Goal: Answer question/provide support: Share knowledge or assist other users

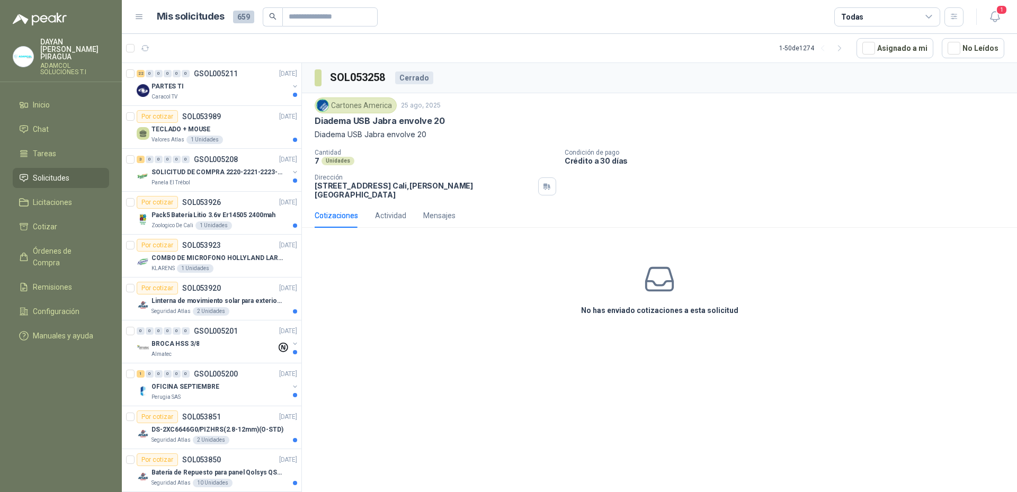
click at [72, 245] on span "Órdenes de Compra" at bounding box center [66, 256] width 66 height 23
click at [79, 249] on span "Órdenes de Compra" at bounding box center [66, 256] width 66 height 23
drag, startPoint x: 70, startPoint y: 240, endPoint x: 77, endPoint y: 246, distance: 9.0
click at [70, 245] on span "Órdenes de Compra" at bounding box center [66, 256] width 66 height 23
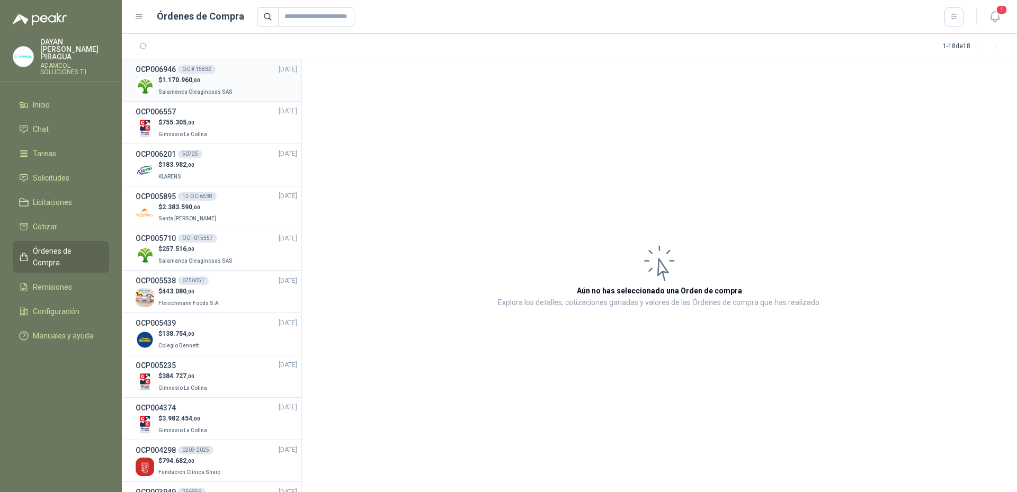
click at [216, 94] on span "Salamanca Oleaginosas SAS" at bounding box center [195, 92] width 74 height 6
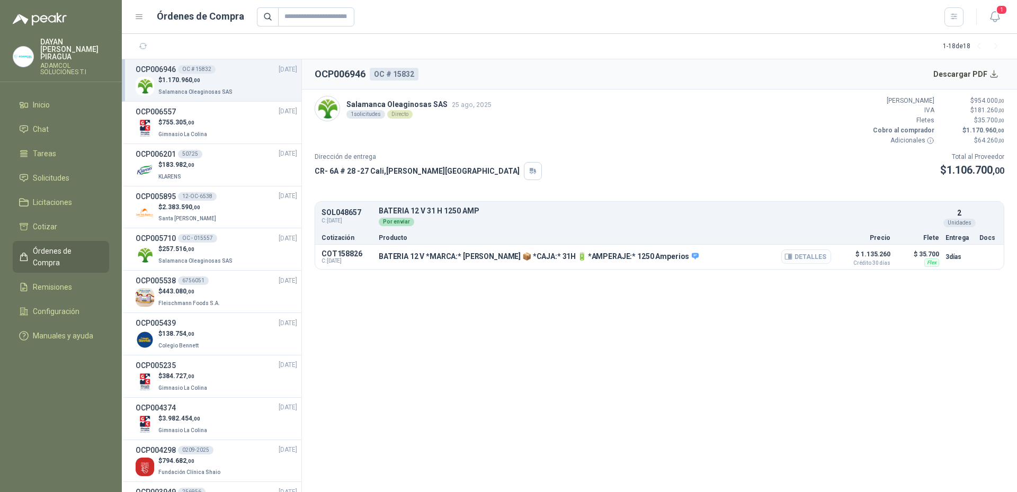
click at [814, 257] on button "Detalles" at bounding box center [806, 256] width 50 height 14
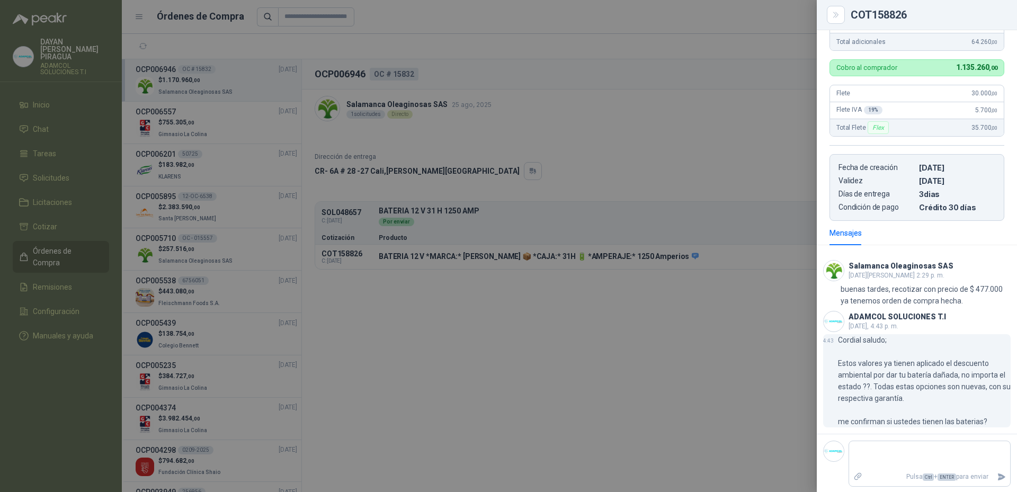
scroll to position [326, 0]
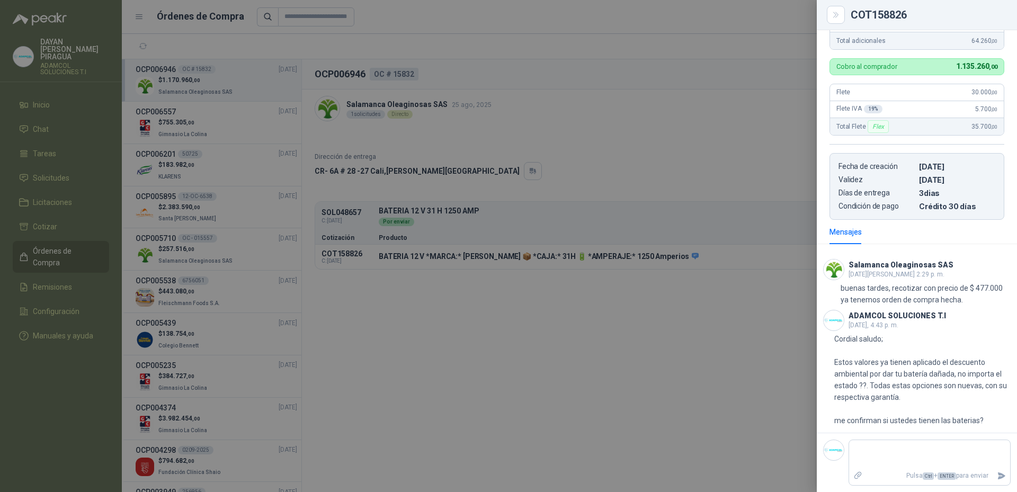
click at [761, 353] on div at bounding box center [508, 246] width 1017 height 492
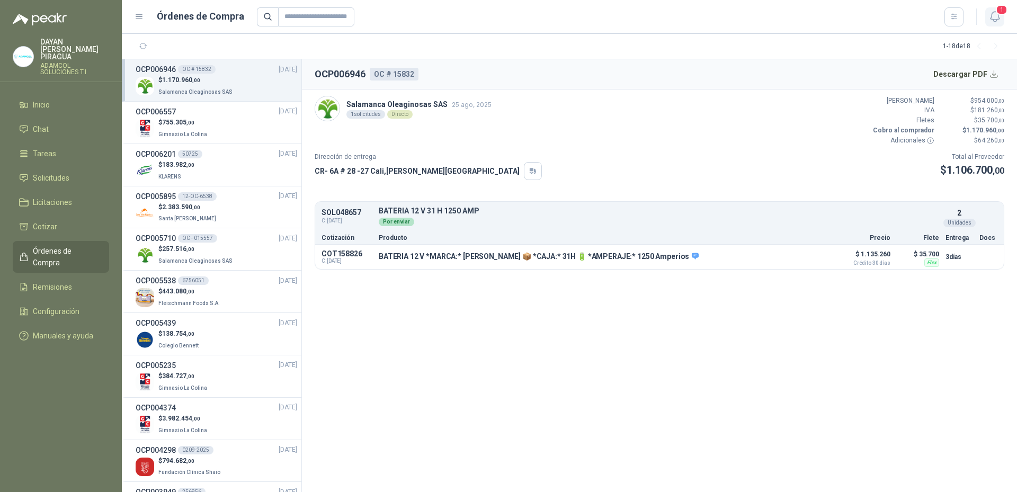
click at [1004, 14] on span "1" at bounding box center [1002, 10] width 12 height 10
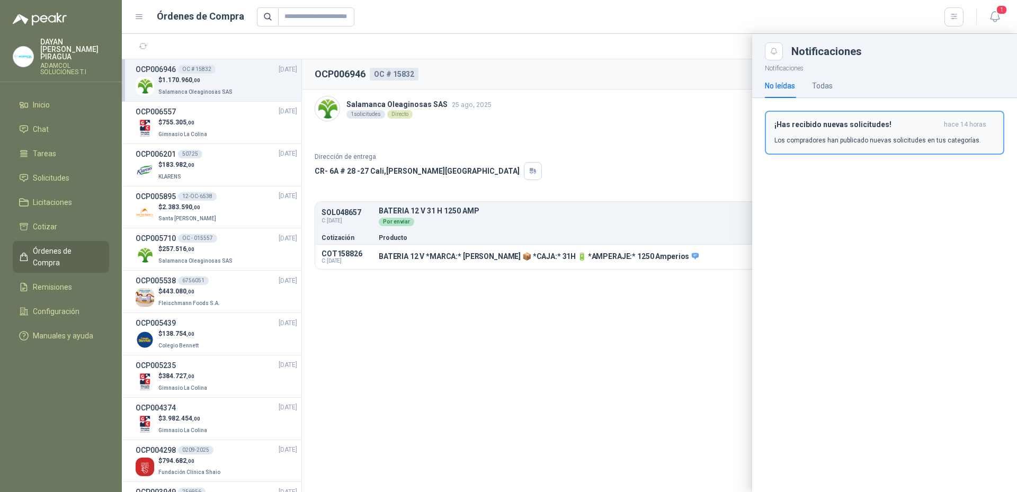
click at [851, 141] on p "Los compradores han publicado nuevas solicitudes en tus categorías." at bounding box center [877, 141] width 207 height 10
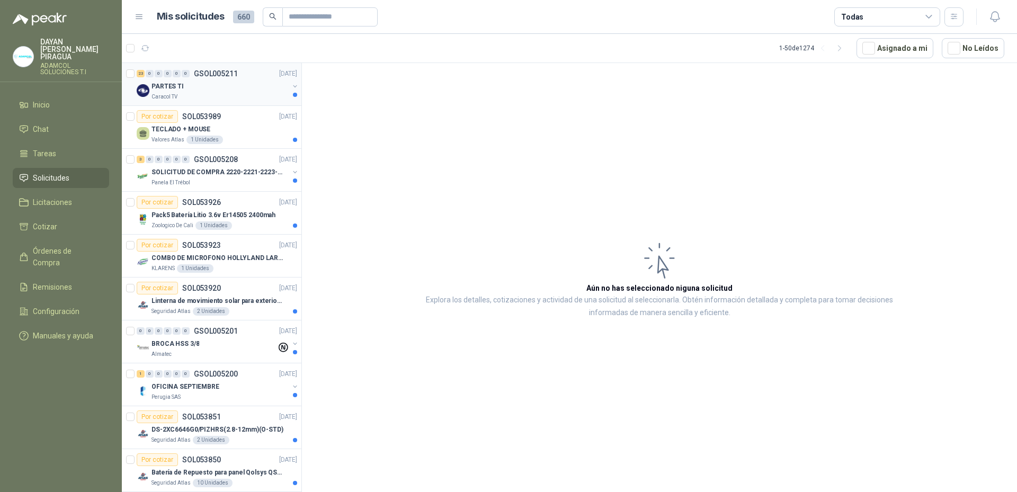
click at [201, 85] on div "PARTES TI" at bounding box center [219, 86] width 137 height 13
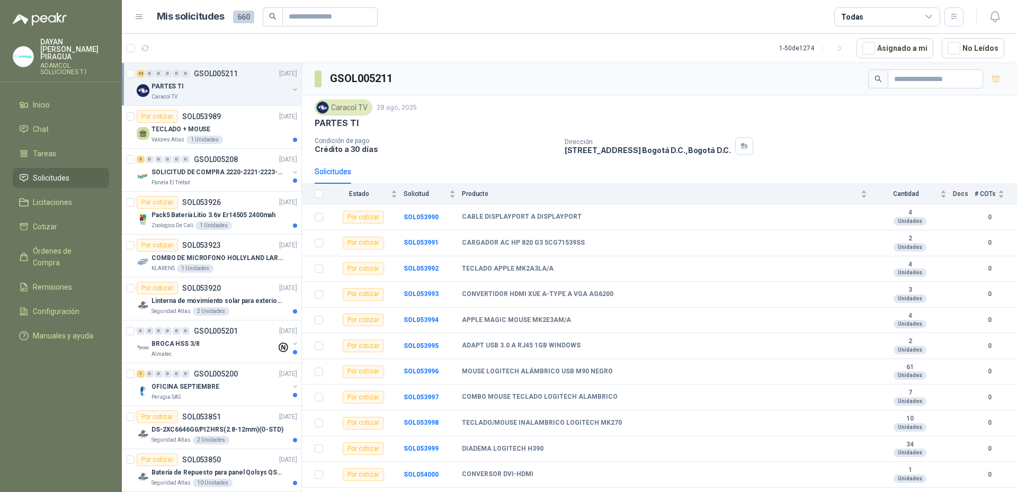
click at [901, 139] on div "Dirección [STREET_ADDRESS] , [GEOGRAPHIC_DATA] D.C." at bounding box center [789, 146] width 448 height 18
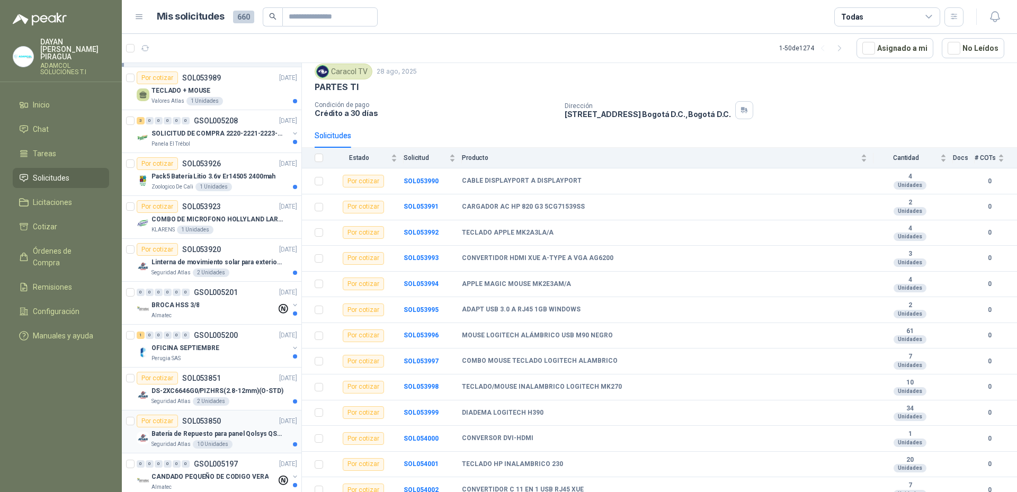
scroll to position [159, 0]
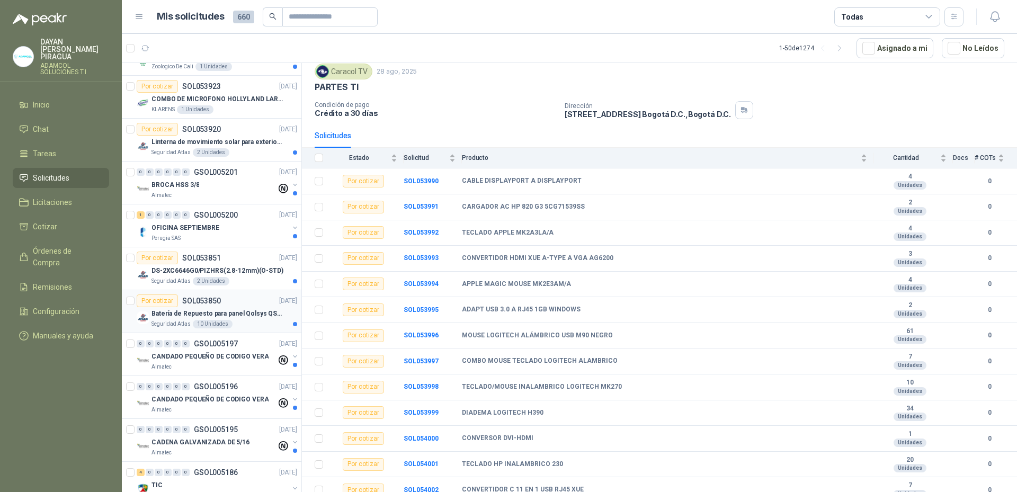
click at [228, 315] on p "Batería de Repuesto para panel Qolsys QS9302" at bounding box center [217, 314] width 132 height 10
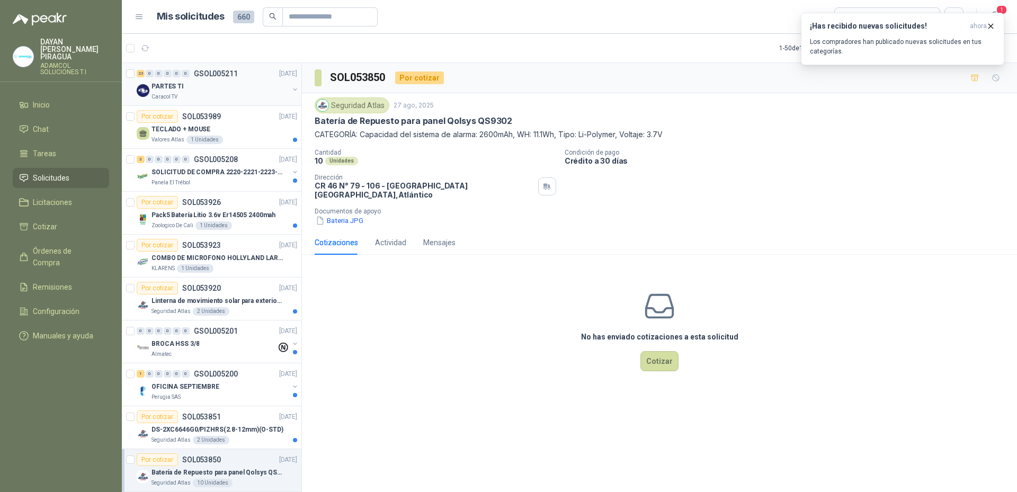
click at [211, 86] on div "PARTES TI" at bounding box center [219, 86] width 137 height 13
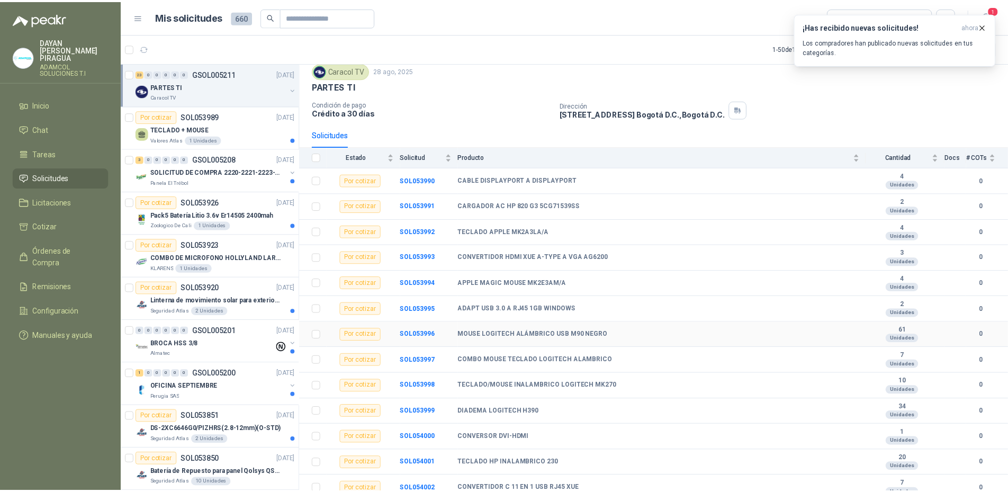
scroll to position [106, 0]
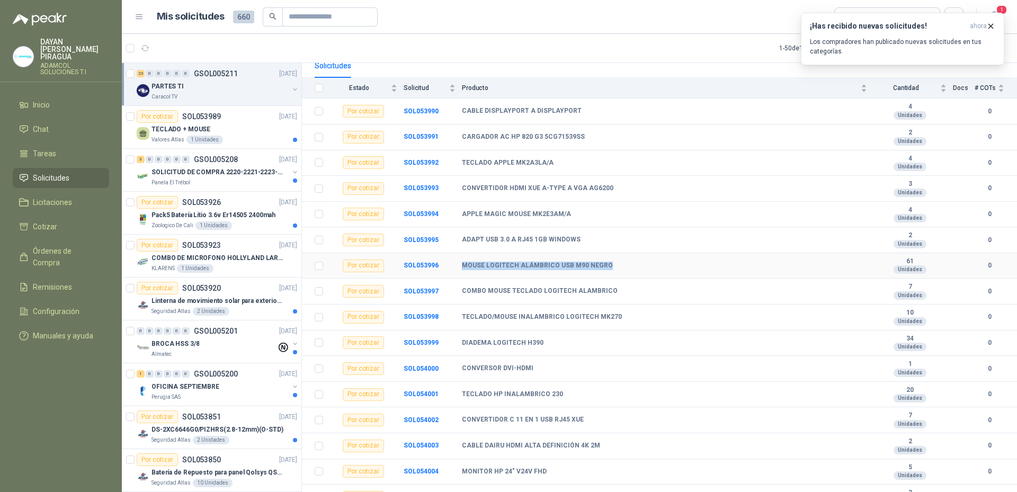
drag, startPoint x: 615, startPoint y: 267, endPoint x: 439, endPoint y: 267, distance: 175.8
click at [439, 267] on tr "Por cotizar SOL053996 MOUSE LOGITECH ALÁMBRICO USB M90 NEGRO 61 Unidades 0" at bounding box center [659, 266] width 715 height 26
copy tr "MOUSE LOGITECH ALÁMBRICO USB M90 NEGRO"
click at [503, 265] on b "MOUSE LOGITECH ALÁMBRICO USB M90 NEGRO" at bounding box center [537, 266] width 151 height 8
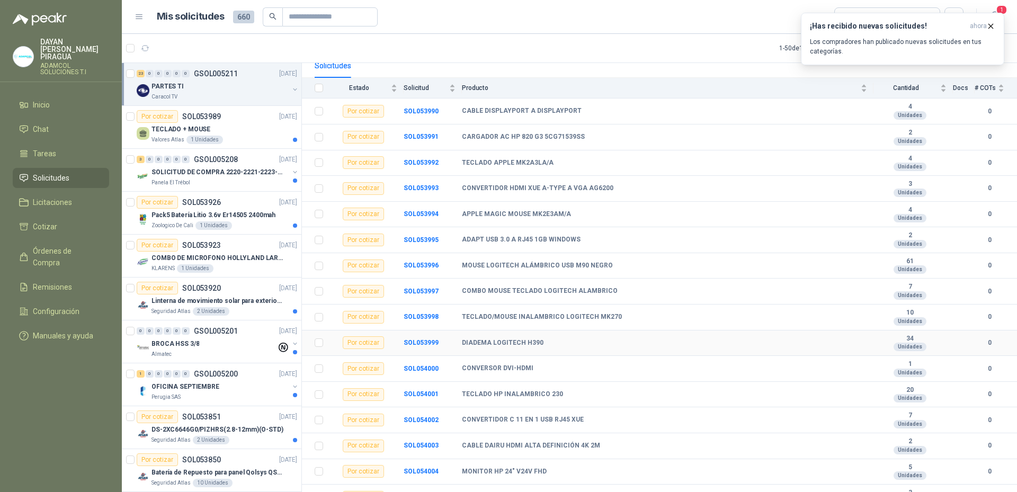
click at [356, 342] on div "Por cotizar" at bounding box center [363, 342] width 41 height 13
click at [374, 346] on div "Por cotizar" at bounding box center [363, 342] width 41 height 13
click at [368, 342] on div "Por cotizar" at bounding box center [363, 342] width 41 height 13
click at [412, 341] on b "SOL053999" at bounding box center [421, 342] width 35 height 7
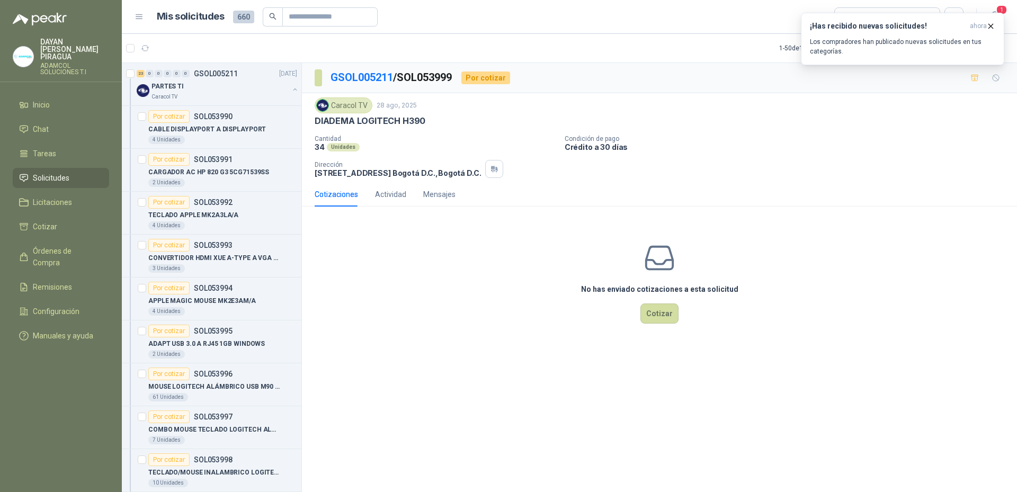
click at [663, 325] on div "No has enviado cotizaciones a esta solicitud Cotizar" at bounding box center [659, 282] width 715 height 135
click at [665, 320] on button "Cotizar" at bounding box center [659, 313] width 38 height 20
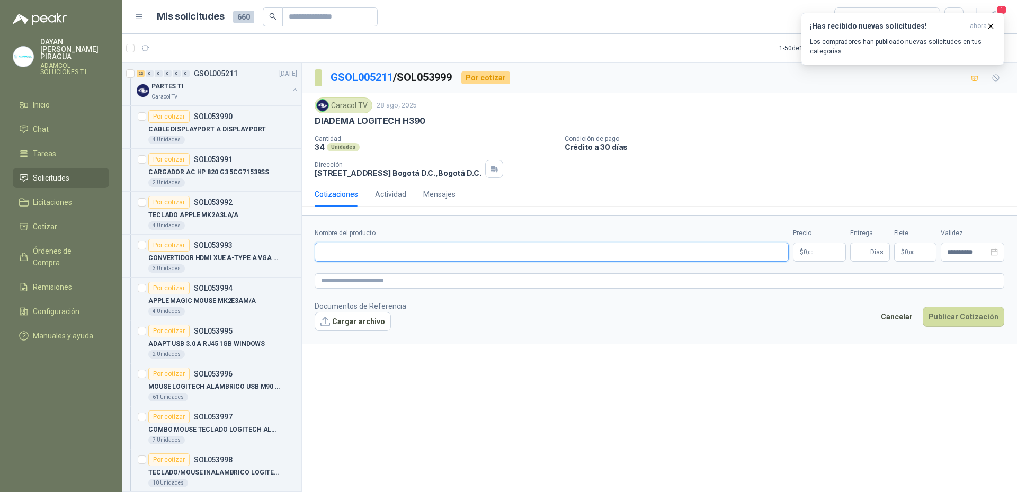
click at [368, 251] on input "Nombre del producto" at bounding box center [552, 252] width 474 height 19
click at [988, 30] on icon "button" at bounding box center [990, 26] width 9 height 9
click at [432, 254] on input "Nombre del producto" at bounding box center [552, 252] width 474 height 19
click at [389, 254] on input "Nombre del producto" at bounding box center [552, 252] width 474 height 19
click at [356, 250] on input "Nombre del producto" at bounding box center [552, 252] width 474 height 19
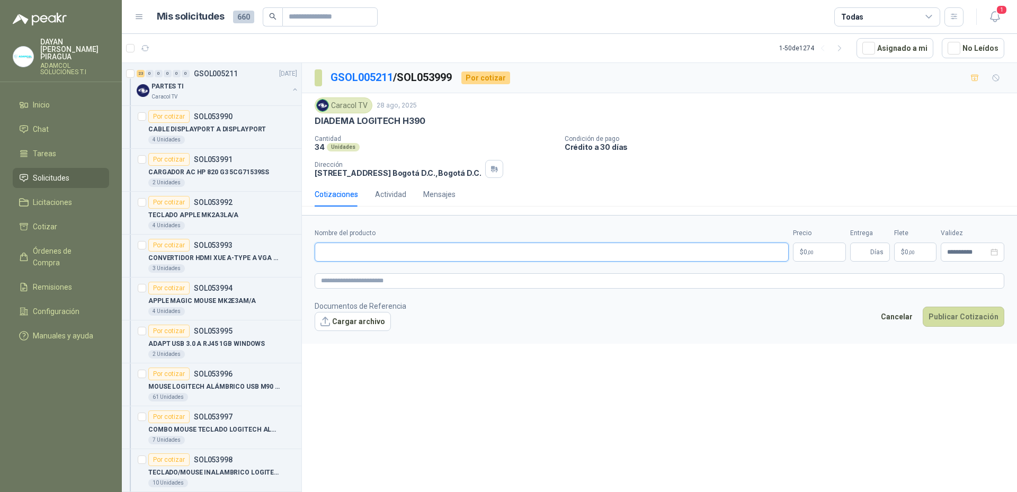
paste input "**********"
type input "**********"
click at [376, 278] on textarea at bounding box center [660, 280] width 690 height 15
click at [358, 284] on textarea at bounding box center [660, 280] width 690 height 15
paste textarea "**********"
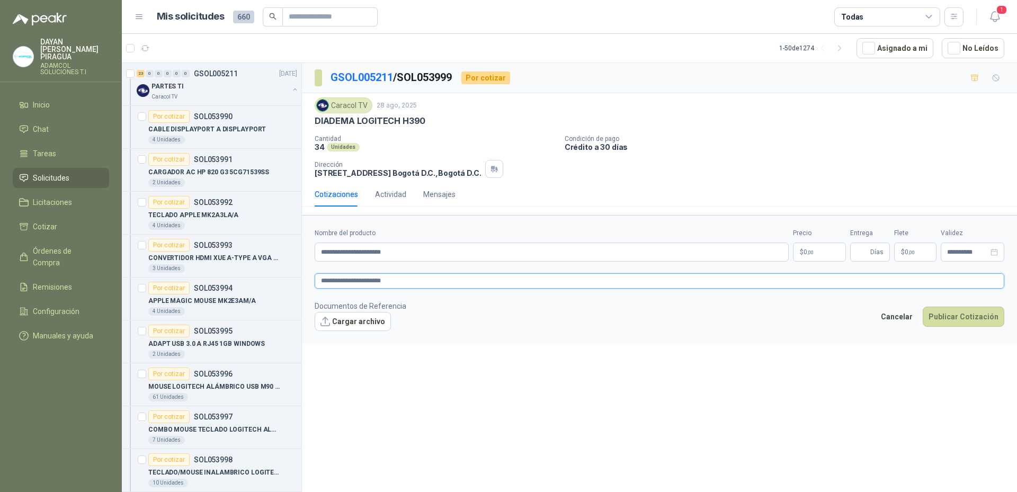
type textarea "**********"
click at [810, 251] on span ",00" at bounding box center [810, 252] width 6 height 6
drag, startPoint x: 399, startPoint y: 248, endPoint x: 275, endPoint y: 251, distance: 124.0
click at [275, 251] on div "23 0 0 0 0 0 GSOL005211 [DATE] PARTES TI Caracol TV Por cotizar SOL053990 CABLE…" at bounding box center [569, 278] width 895 height 433
drag, startPoint x: 428, startPoint y: 253, endPoint x: 275, endPoint y: 264, distance: 153.4
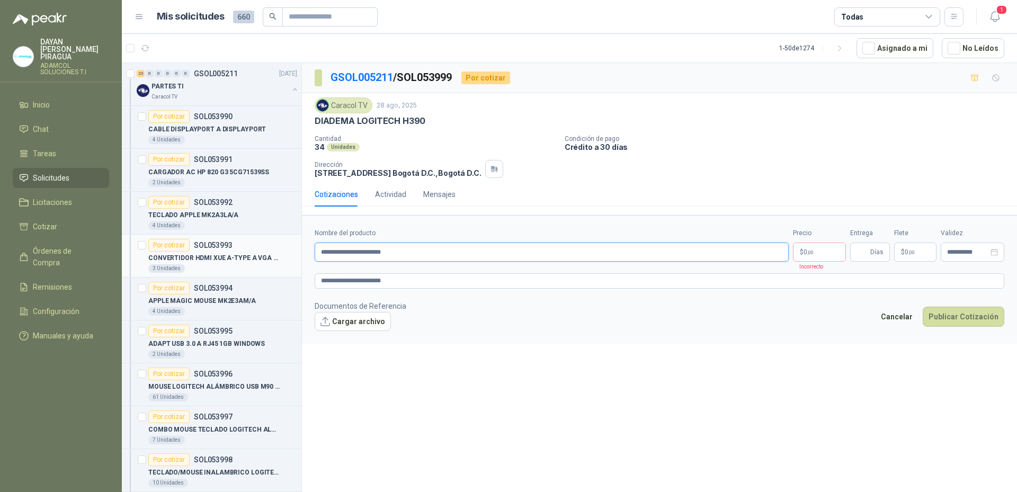
click at [275, 264] on div "23 0 0 0 0 0 GSOL005211 [DATE] PARTES TI Caracol TV Por cotizar SOL053990 CABLE…" at bounding box center [569, 278] width 895 height 433
click at [826, 254] on body "[PERSON_NAME] PIRAGUA ADAMCOL SOLUCIONES T.I Inicio Chat Tareas Solicitudes Lic…" at bounding box center [508, 246] width 1017 height 492
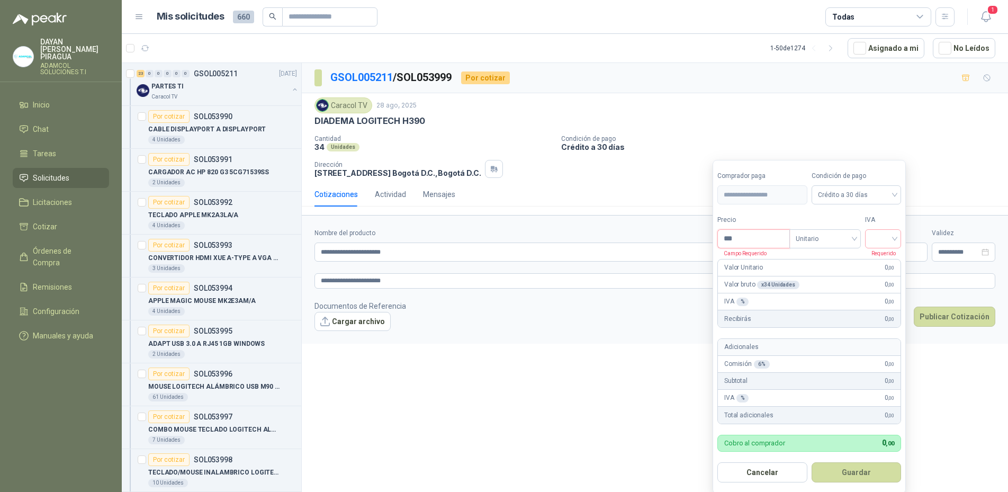
click at [764, 240] on input "***" at bounding box center [754, 239] width 72 height 18
type input "*********"
click at [883, 238] on input "search" at bounding box center [883, 238] width 23 height 16
click at [889, 258] on div "19%" at bounding box center [886, 261] width 20 height 12
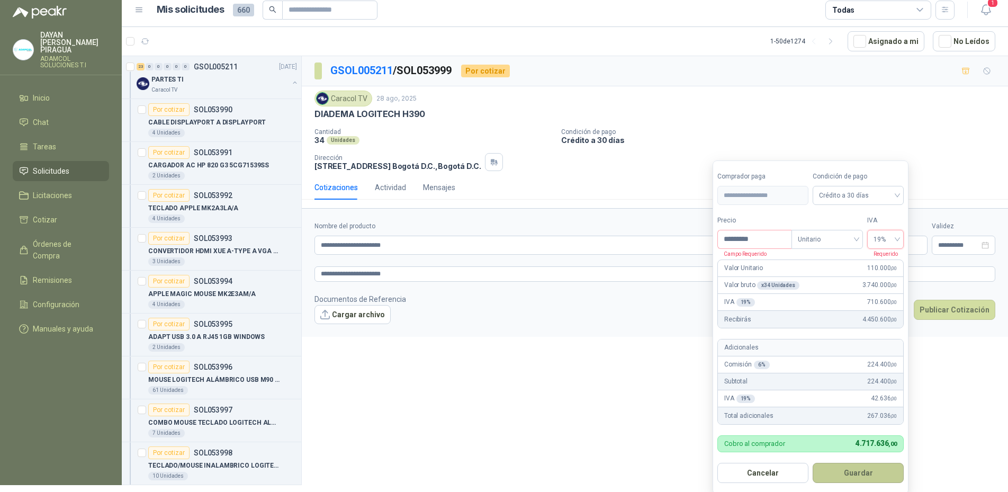
scroll to position [7, 0]
click at [878, 472] on button "Guardar" at bounding box center [858, 472] width 91 height 20
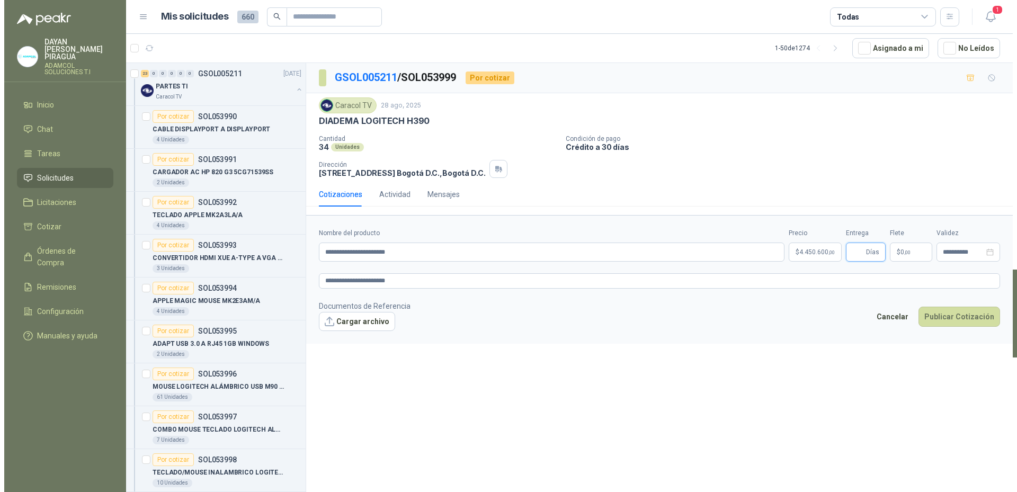
scroll to position [0, 0]
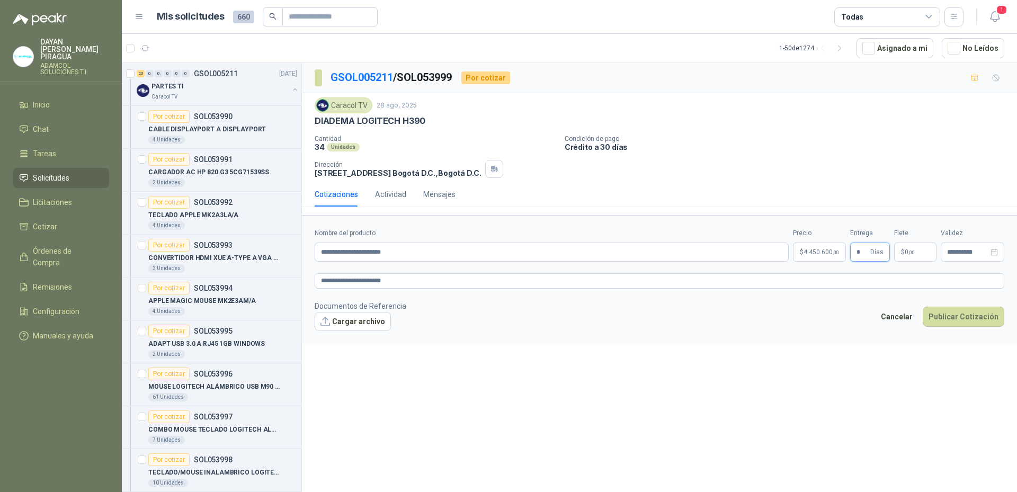
type input "*"
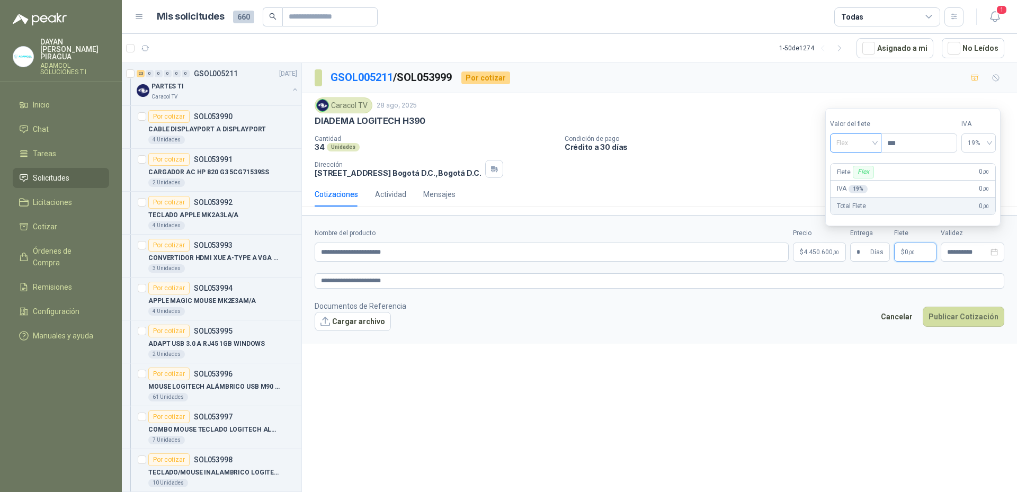
click at [872, 144] on span "Flex" at bounding box center [855, 143] width 39 height 16
click at [872, 181] on div "Incluido" at bounding box center [856, 182] width 37 height 12
click at [774, 308] on footer "Documentos de Referencia Cargar archivo Cancelar Publicar Cotización" at bounding box center [660, 315] width 690 height 31
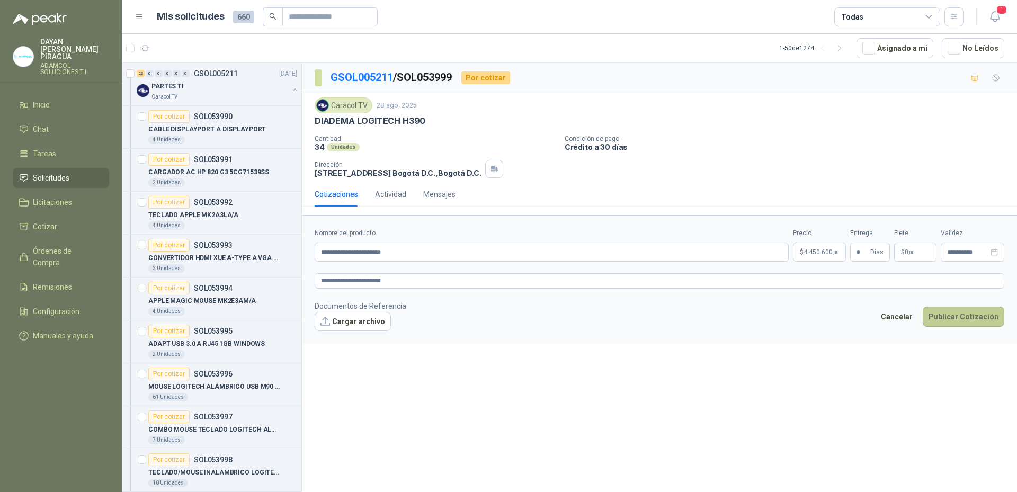
click at [978, 319] on button "Publicar Cotización" at bounding box center [964, 317] width 82 height 20
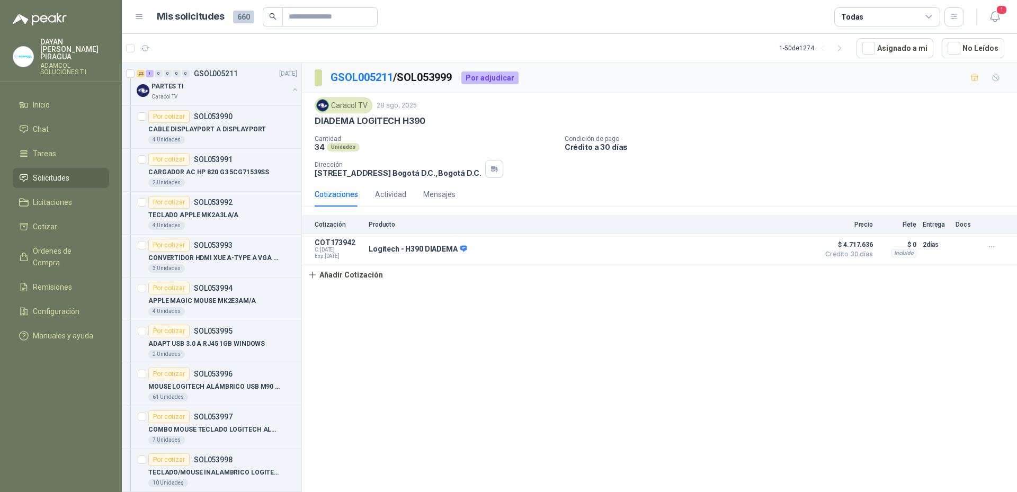
drag, startPoint x: 669, startPoint y: 399, endPoint x: 684, endPoint y: 444, distance: 47.6
click at [669, 399] on div "GSOL005211 / SOL053999 Por adjudicar Caracol TV [DATE] DIADEMA LOGITECH H390 C…" at bounding box center [659, 279] width 715 height 433
click at [250, 146] on article "Por cotizar SOL053990 CABLE DISPLAYPORT A DISPLAYPORT 4 Unidades" at bounding box center [212, 127] width 180 height 43
click at [252, 173] on p "CARGADOR AC HP 820 G3 5CG71539SS" at bounding box center [208, 172] width 121 height 10
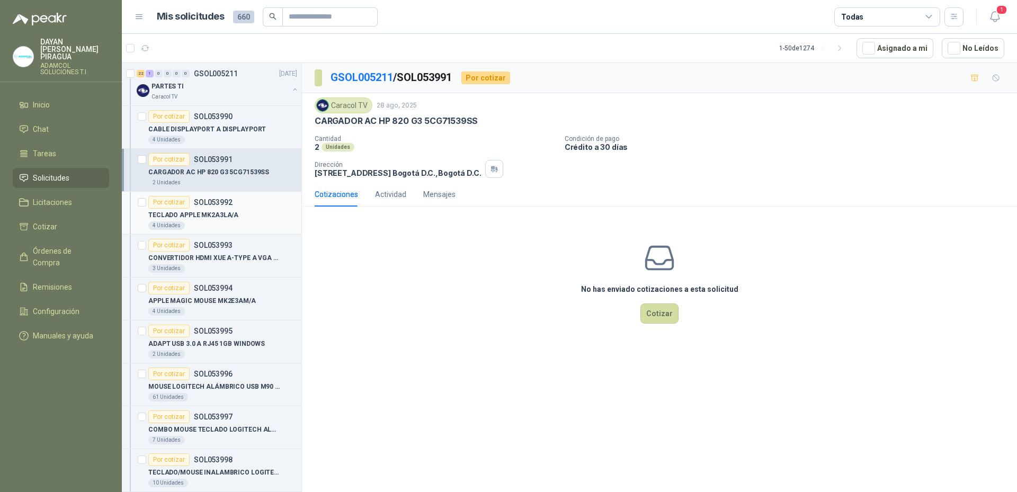
click at [226, 207] on div "Por cotizar SOL053992" at bounding box center [190, 202] width 84 height 13
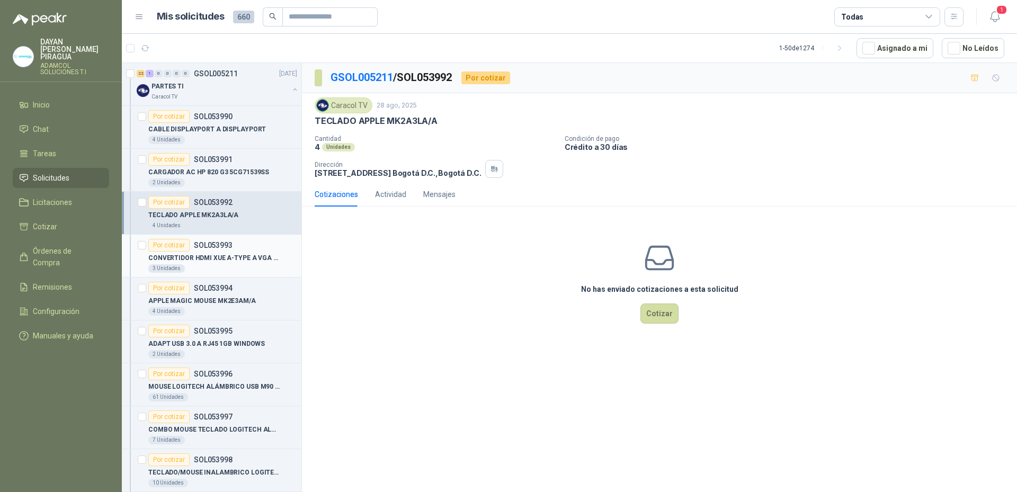
click at [220, 256] on p "CONVERTIDOR HDMI XUE A-TYPE A VGA AG6200" at bounding box center [214, 258] width 132 height 10
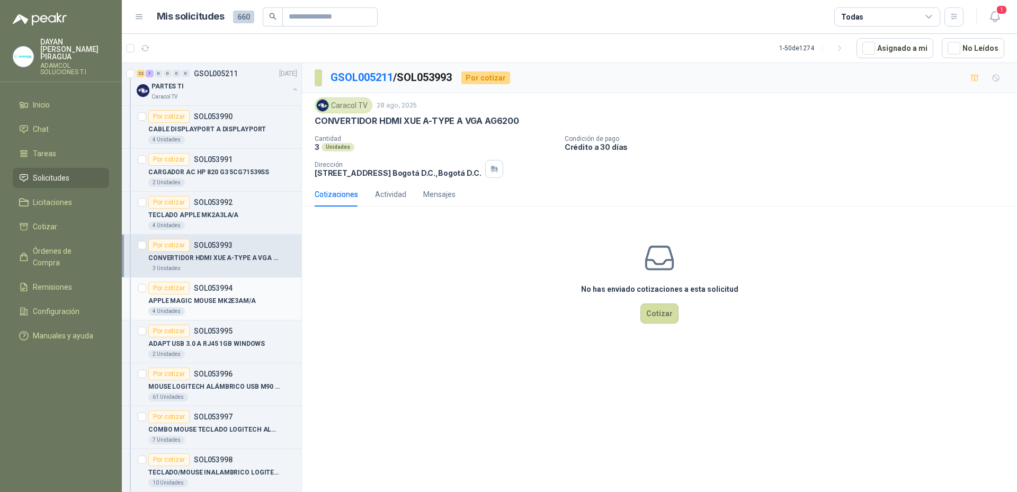
click at [233, 308] on div "4 Unidades" at bounding box center [222, 311] width 149 height 8
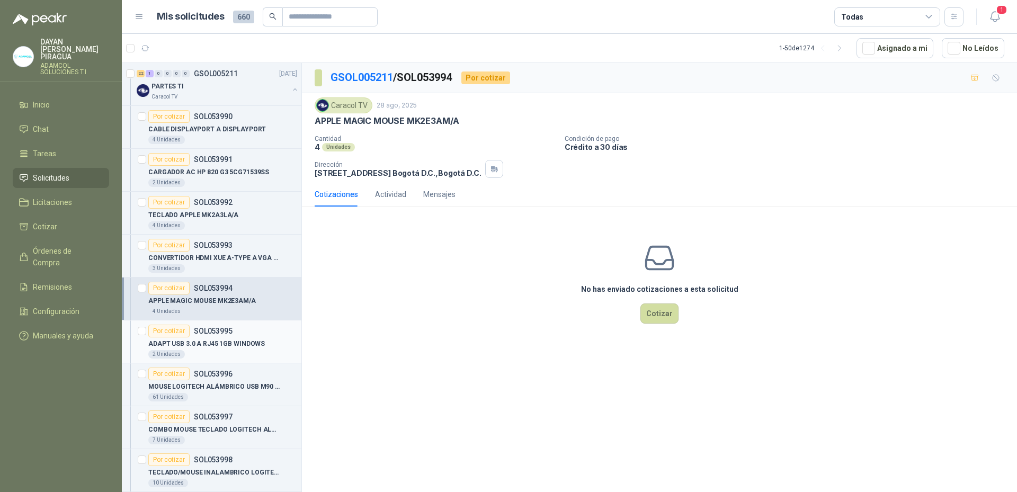
click at [219, 348] on p "ADAPT USB 3.0 A RJ45 1GB WINDOWS" at bounding box center [206, 344] width 117 height 10
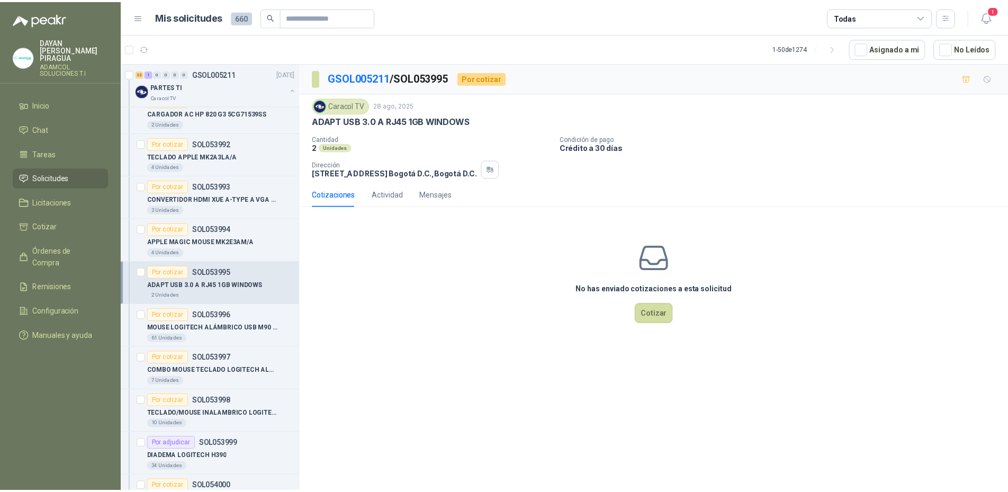
scroll to position [106, 0]
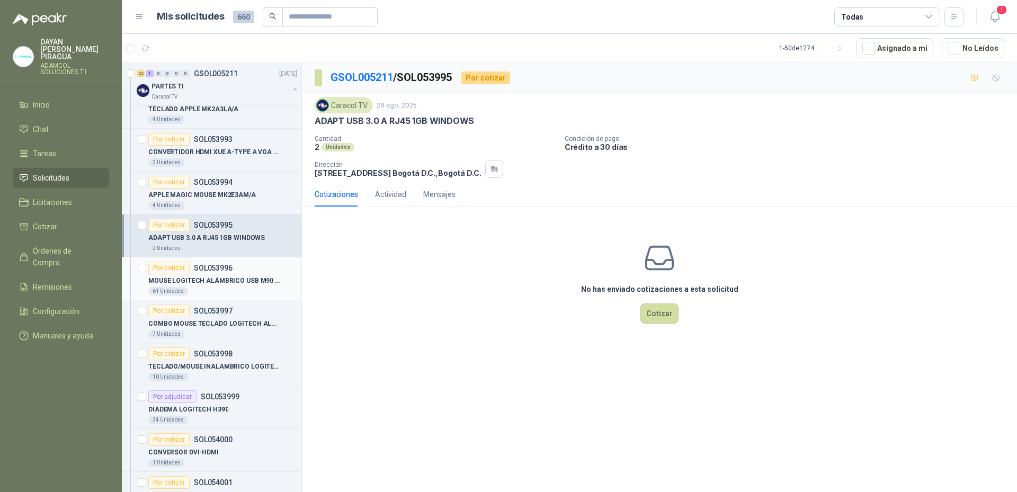
click at [243, 287] on div "61 Unidades" at bounding box center [222, 291] width 149 height 8
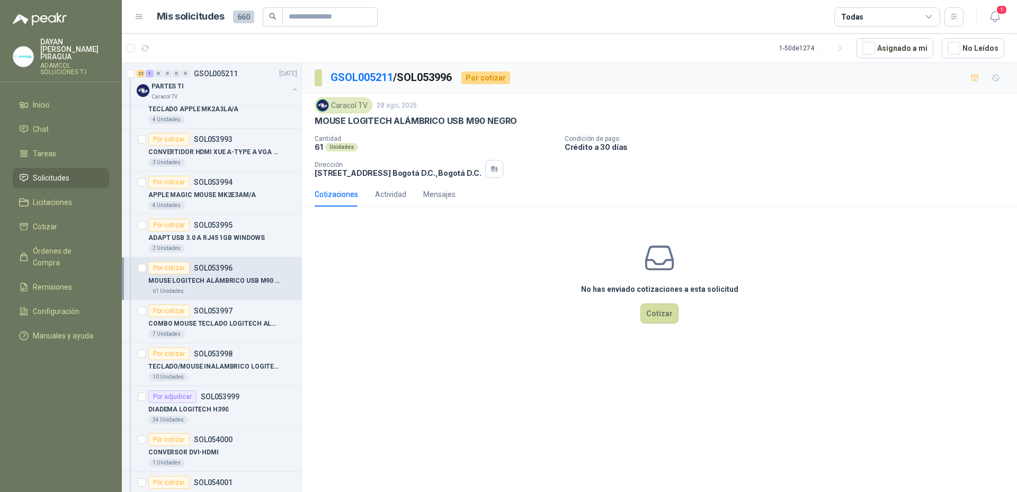
click at [490, 340] on div "No has enviado cotizaciones a esta solicitud Cotizar" at bounding box center [659, 282] width 715 height 135
drag, startPoint x: 527, startPoint y: 122, endPoint x: 318, endPoint y: 122, distance: 209.2
click at [318, 122] on div "MOUSE LOGITECH ALÁMBRICO USB M90 NEGRO" at bounding box center [660, 120] width 690 height 11
copy p "MOUSE LOGITECH ALÁMBRICO USB M90 NEGRO"
click at [671, 315] on button "Cotizar" at bounding box center [659, 313] width 38 height 20
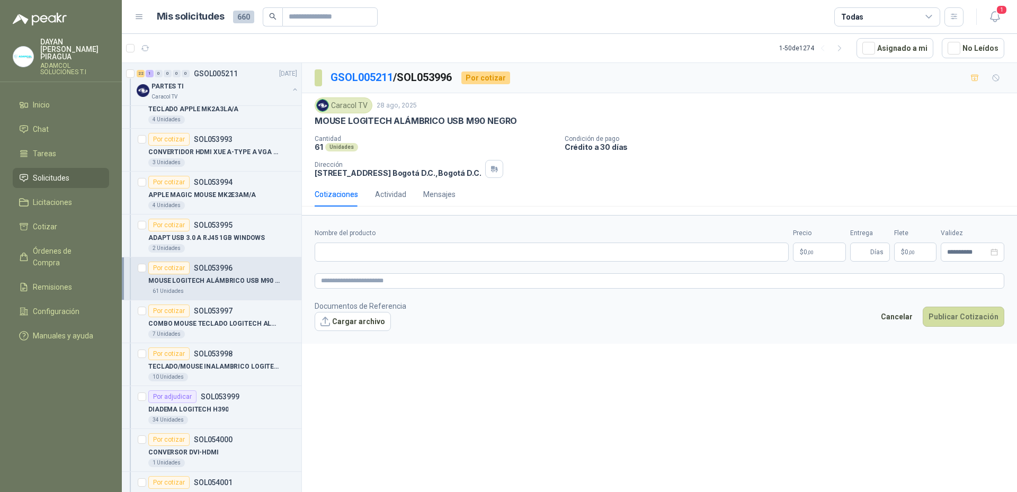
click at [819, 254] on body "[PERSON_NAME] PIRAGUA ADAMCOL SOLUCIONES T.I Inicio Chat Tareas Solicitudes Lic…" at bounding box center [508, 246] width 1017 height 492
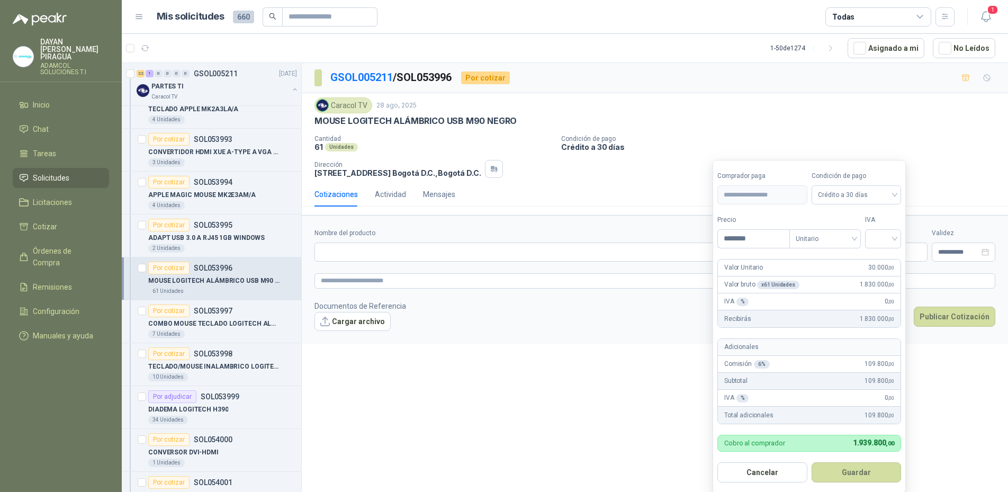
type input "********"
click at [877, 237] on input "search" at bounding box center [883, 238] width 23 height 16
click at [883, 236] on input "search" at bounding box center [883, 238] width 23 height 16
click at [745, 234] on input "********" at bounding box center [754, 239] width 72 height 18
click at [832, 230] on input "search" at bounding box center [825, 238] width 59 height 16
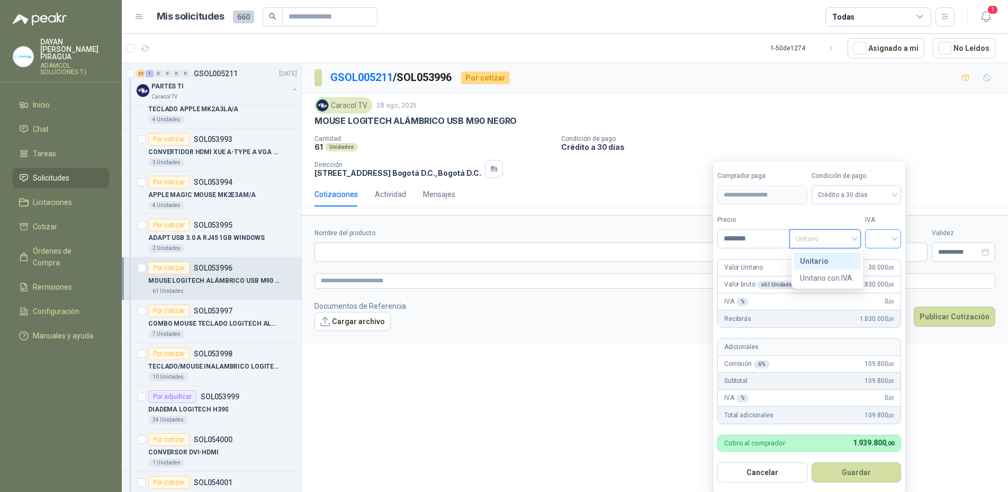
click at [883, 240] on input "search" at bounding box center [883, 238] width 23 height 16
click at [889, 275] on div "19%" at bounding box center [886, 278] width 20 height 12
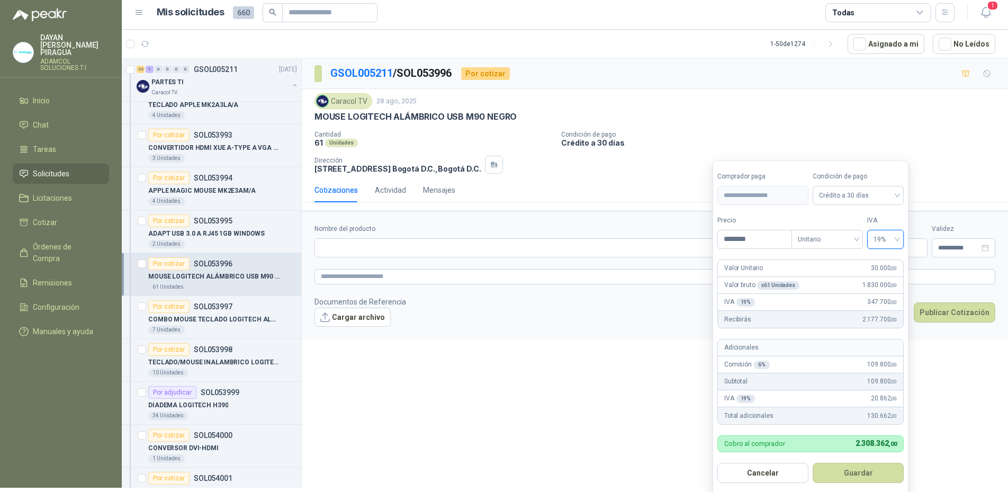
scroll to position [5, 0]
click at [863, 479] on button "Guardar" at bounding box center [858, 472] width 91 height 20
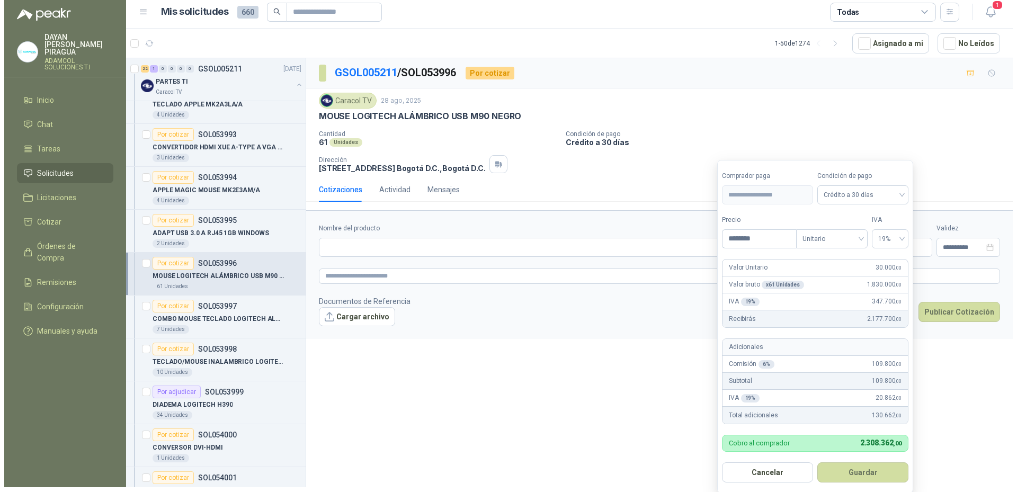
scroll to position [0, 0]
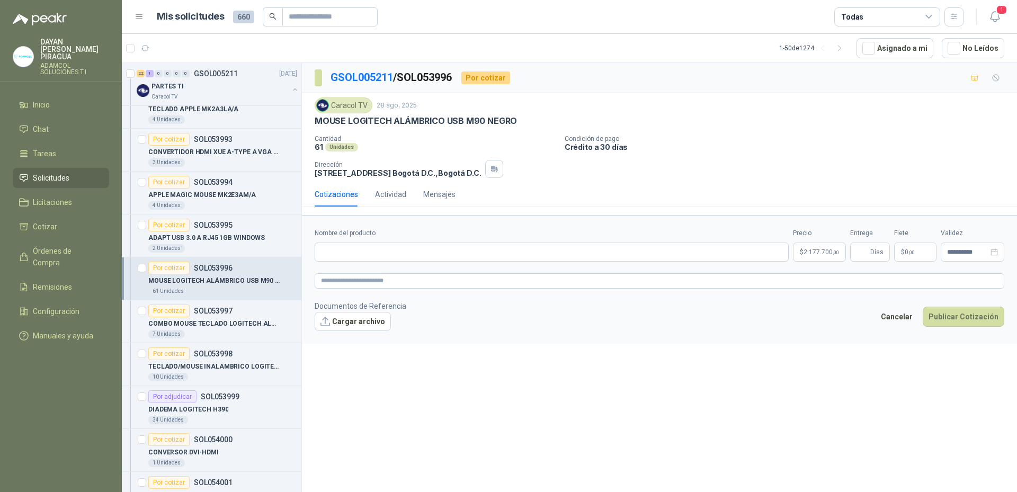
click at [394, 237] on label "Nombre del producto" at bounding box center [552, 233] width 474 height 10
click at [394, 243] on input "Nombre del producto" at bounding box center [552, 252] width 474 height 19
click at [361, 255] on input "Nombre del producto" at bounding box center [552, 252] width 474 height 19
click at [410, 247] on input "Nombre del producto" at bounding box center [552, 252] width 474 height 19
paste input "**********"
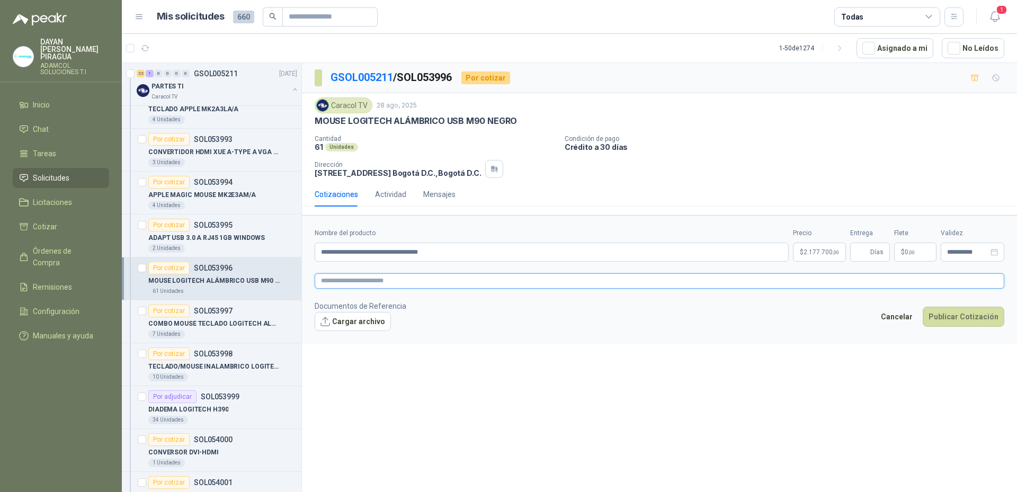
click at [396, 274] on textarea at bounding box center [660, 280] width 690 height 15
click at [452, 253] on input "**********" at bounding box center [552, 252] width 474 height 19
type input "**********"
click at [371, 282] on textarea at bounding box center [660, 280] width 690 height 15
paste textarea "**********"
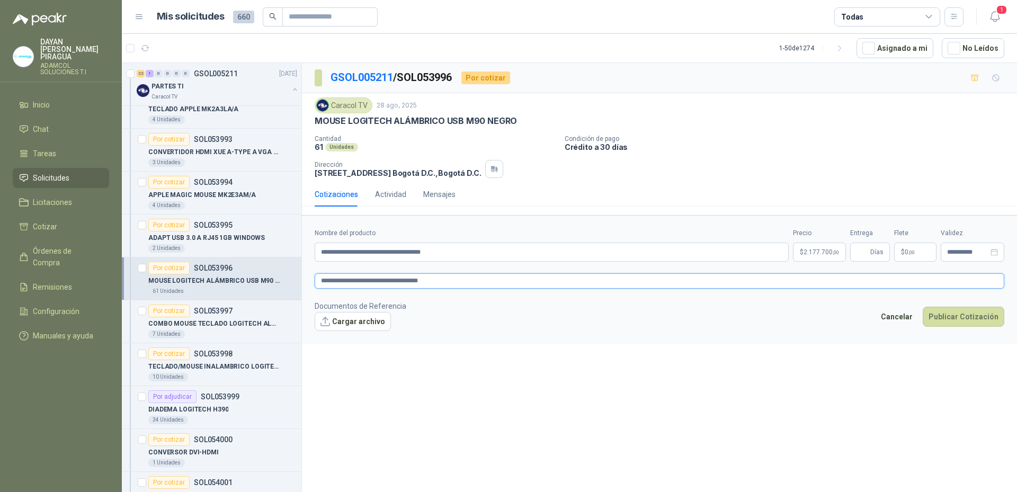
type textarea "**********"
click at [469, 338] on form "**********" at bounding box center [659, 279] width 715 height 128
type textarea "**********"
click at [911, 252] on span ",00" at bounding box center [911, 252] width 6 height 6
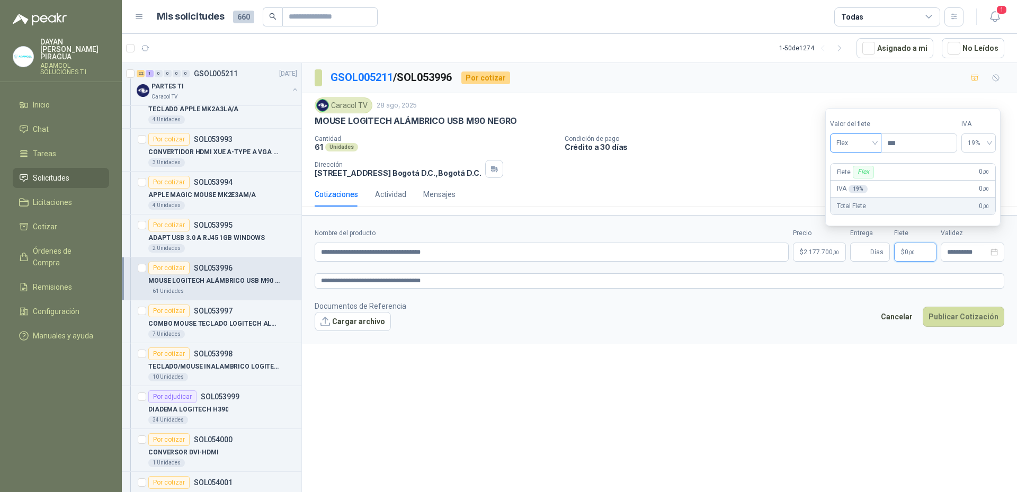
click at [857, 141] on span "Flex" at bounding box center [855, 143] width 39 height 16
click at [864, 182] on div "Incluido" at bounding box center [856, 182] width 37 height 12
click at [791, 314] on footer "Documentos de Referencia Cargar archivo Cancelar Publicar Cotización" at bounding box center [660, 315] width 690 height 31
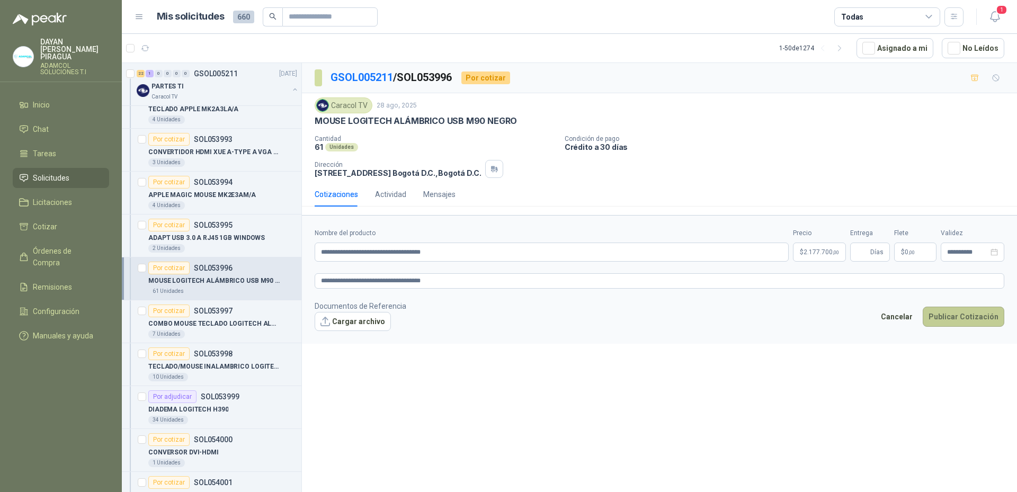
click at [956, 319] on button "Publicar Cotización" at bounding box center [964, 317] width 82 height 20
click at [868, 246] on input "Entrega" at bounding box center [862, 252] width 12 height 18
type input "*"
click at [967, 317] on button "Publicar Cotización" at bounding box center [964, 317] width 82 height 20
